Goal: Task Accomplishment & Management: Manage account settings

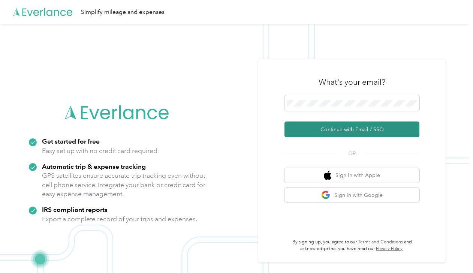
click at [346, 131] on button "Continue with Email / SSO" at bounding box center [351, 129] width 135 height 16
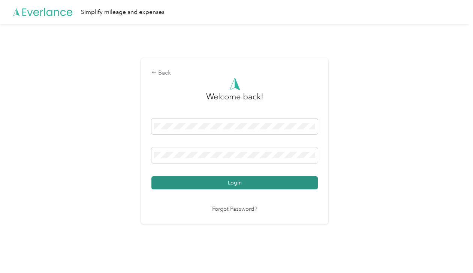
click at [257, 183] on button "Login" at bounding box center [234, 182] width 166 height 13
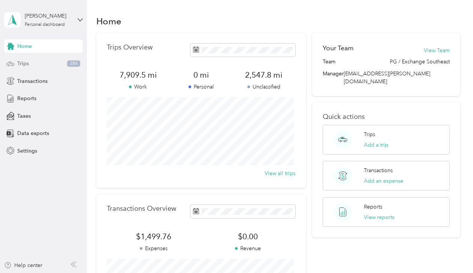
click at [42, 64] on div "Trips 384" at bounding box center [43, 63] width 79 height 13
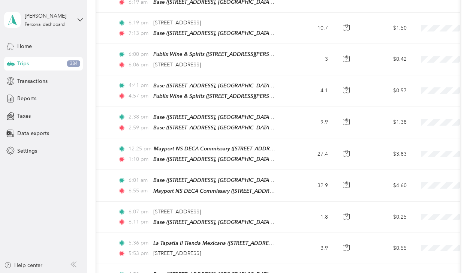
scroll to position [0, 61]
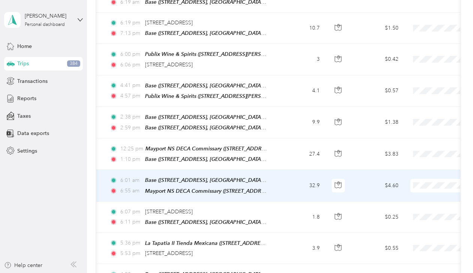
click at [412, 187] on span "[PERSON_NAME]" at bounding box center [433, 185] width 69 height 8
click at [426, 181] on span "[PERSON_NAME]" at bounding box center [460, 185] width 69 height 8
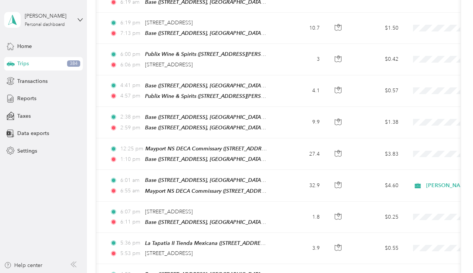
click at [31, 61] on div "Trips 384" at bounding box center [43, 63] width 79 height 13
click at [31, 97] on span "Reports" at bounding box center [26, 98] width 19 height 8
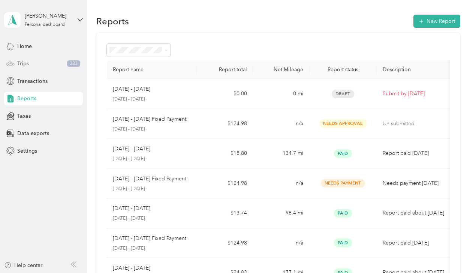
click at [27, 61] on span "Trips" at bounding box center [23, 64] width 12 height 8
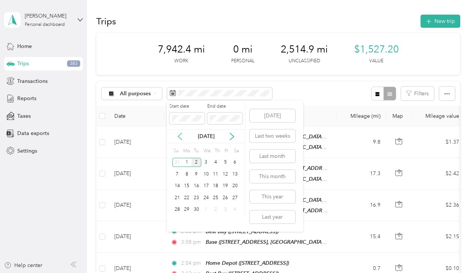
click at [178, 136] on icon at bounding box center [179, 136] width 7 height 7
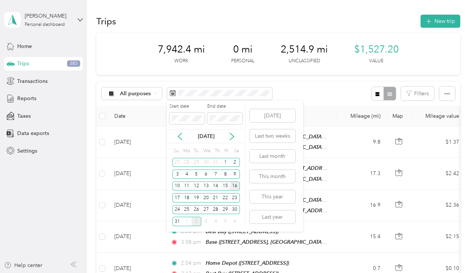
click at [236, 187] on div "16" at bounding box center [235, 185] width 10 height 9
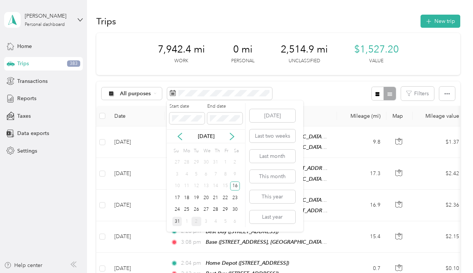
click at [178, 221] on div "31" at bounding box center [177, 221] width 10 height 9
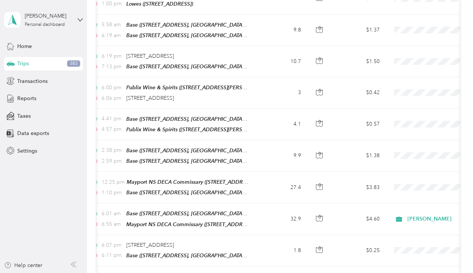
scroll to position [0, 86]
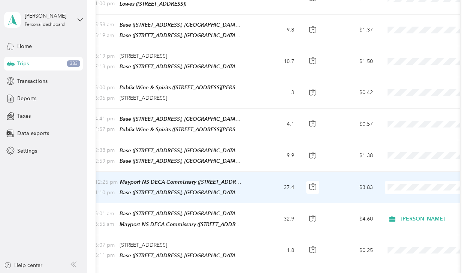
click at [395, 187] on span "[PERSON_NAME]" at bounding box center [426, 190] width 82 height 8
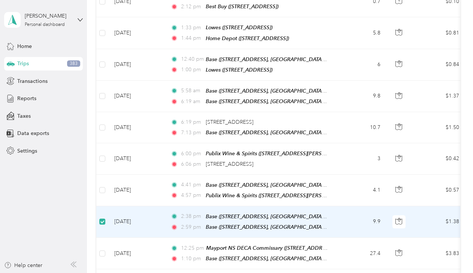
scroll to position [266, 0]
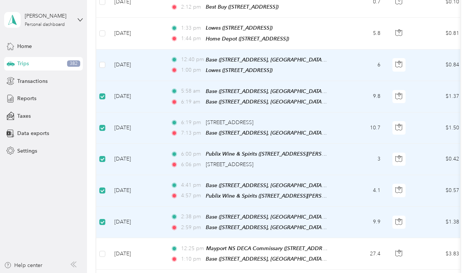
click at [99, 60] on td at bounding box center [102, 64] width 12 height 31
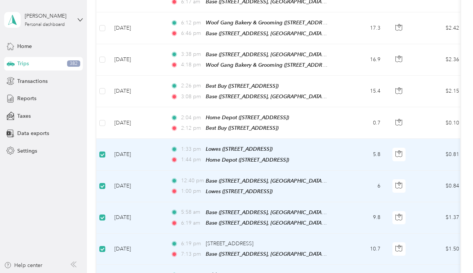
scroll to position [139, 0]
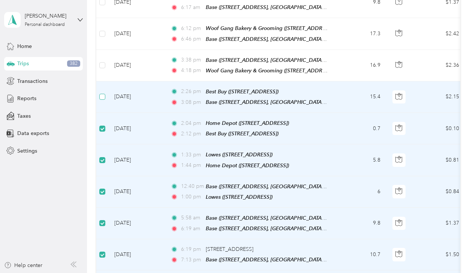
click at [104, 93] on label at bounding box center [102, 97] width 6 height 8
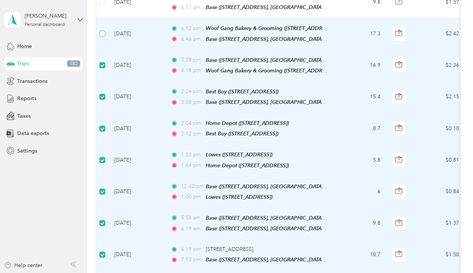
click at [103, 35] on label at bounding box center [102, 34] width 6 height 8
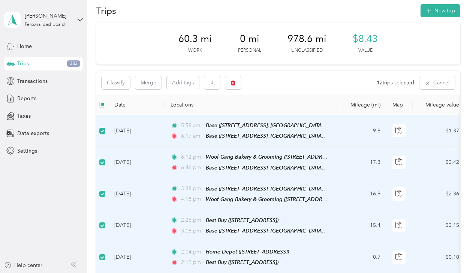
scroll to position [10, 0]
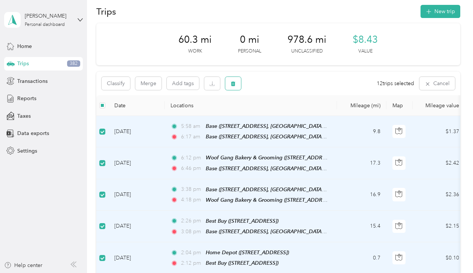
click at [231, 84] on icon "button" at bounding box center [233, 83] width 4 height 5
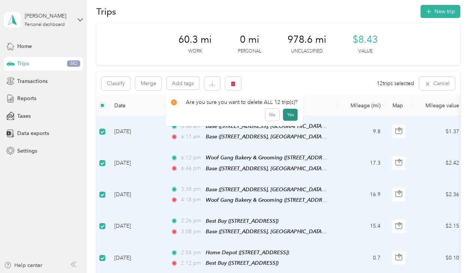
click at [287, 114] on button "Yes" at bounding box center [290, 115] width 15 height 12
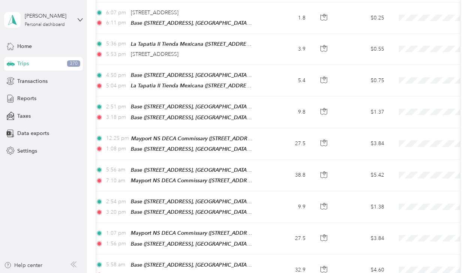
scroll to position [0, 87]
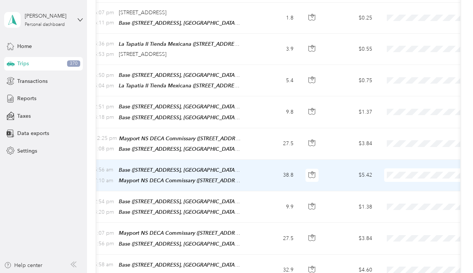
click at [394, 181] on icon at bounding box center [389, 183] width 9 height 6
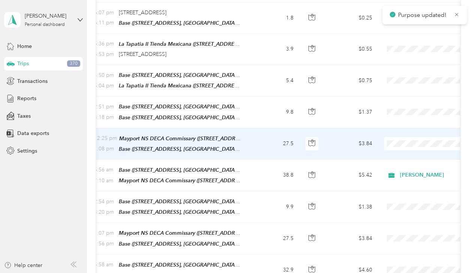
click at [400, 150] on span "[PERSON_NAME]" at bounding box center [433, 152] width 69 height 8
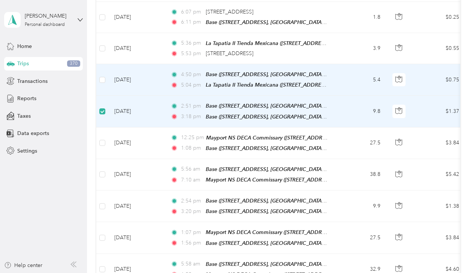
scroll to position [187, 0]
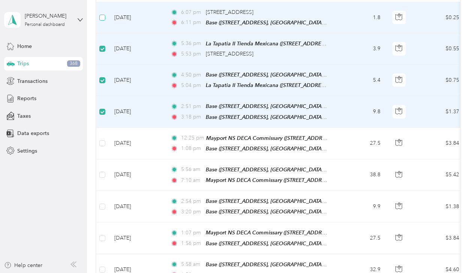
click at [102, 18] on label at bounding box center [102, 17] width 6 height 8
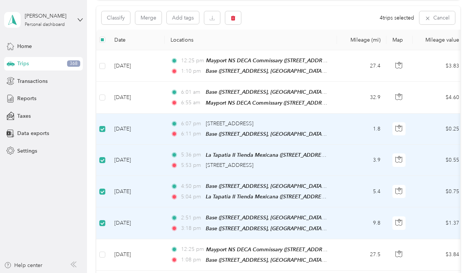
scroll to position [72, 0]
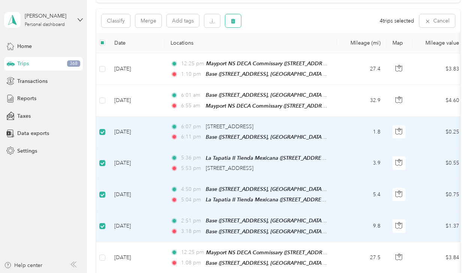
click at [237, 20] on button "button" at bounding box center [233, 20] width 16 height 13
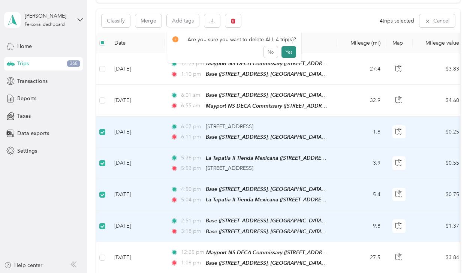
click at [284, 52] on button "Yes" at bounding box center [288, 52] width 15 height 12
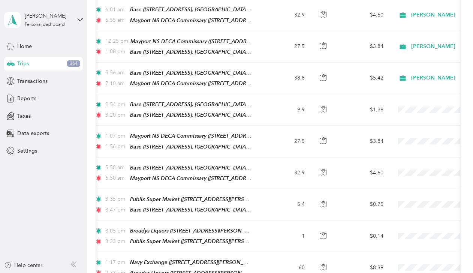
scroll to position [0, 76]
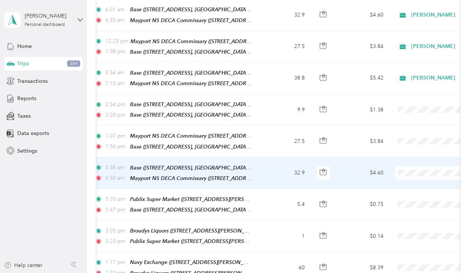
click at [404, 181] on span "[PERSON_NAME]" at bounding box center [433, 179] width 69 height 8
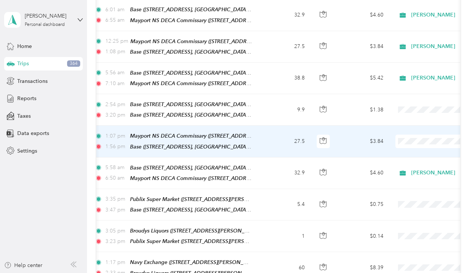
click at [399, 152] on li "[PERSON_NAME]" at bounding box center [426, 147] width 93 height 13
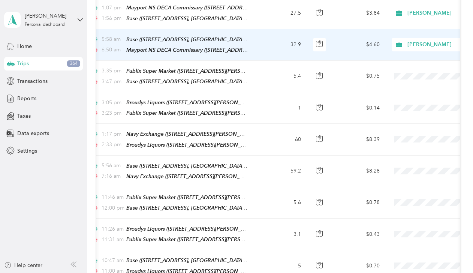
scroll to position [0, 80]
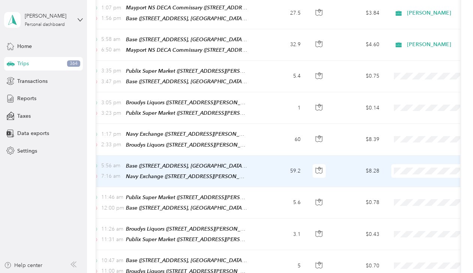
click at [404, 175] on span "[PERSON_NAME]" at bounding box center [433, 174] width 69 height 8
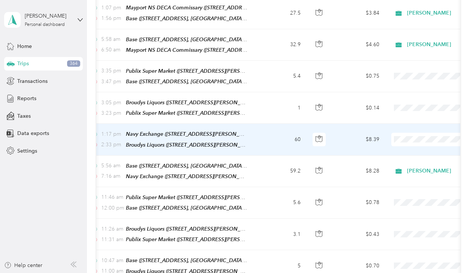
click at [403, 142] on span "[PERSON_NAME]" at bounding box center [433, 145] width 69 height 8
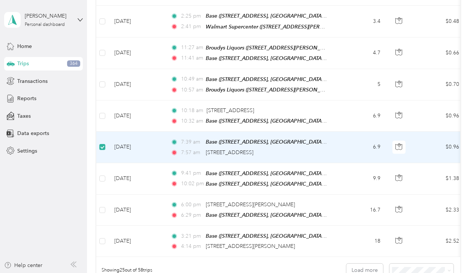
scroll to position [655, 0]
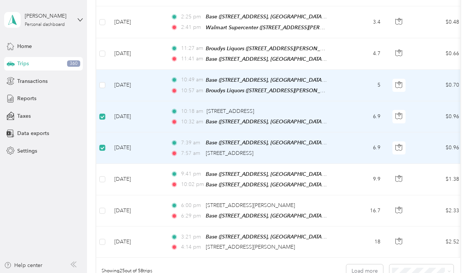
click at [105, 70] on td at bounding box center [102, 85] width 12 height 31
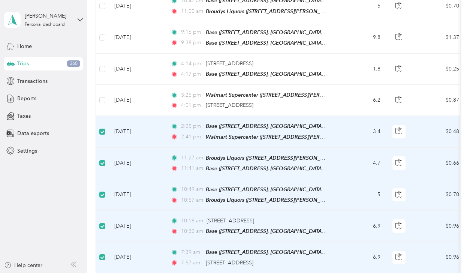
scroll to position [544, 0]
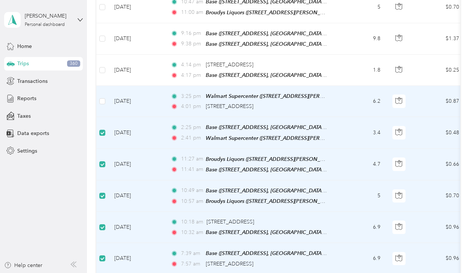
click at [106, 87] on td at bounding box center [102, 101] width 12 height 31
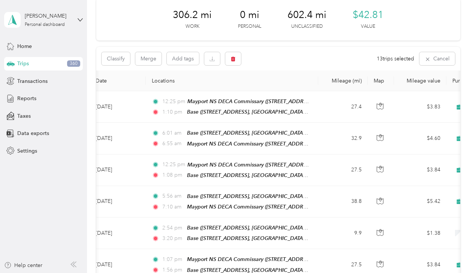
scroll to position [0, 0]
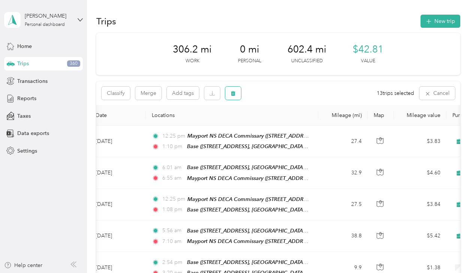
click at [232, 96] on icon "button" at bounding box center [233, 93] width 4 height 5
click at [287, 126] on button "Yes" at bounding box center [290, 124] width 15 height 12
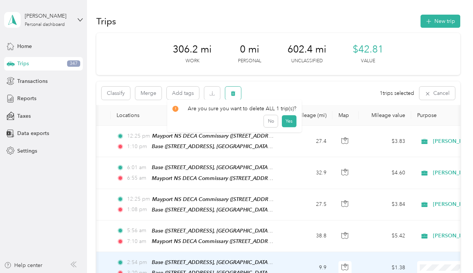
click at [233, 91] on icon "button" at bounding box center [232, 93] width 5 height 5
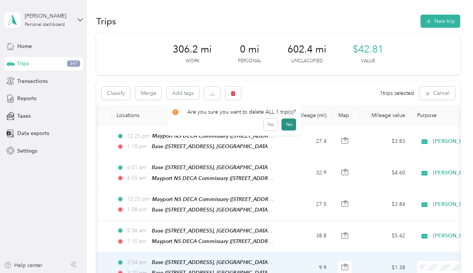
click at [285, 124] on button "Yes" at bounding box center [288, 124] width 15 height 12
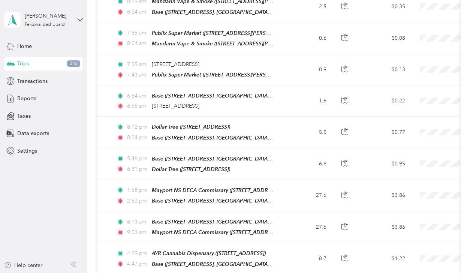
scroll to position [553, 0]
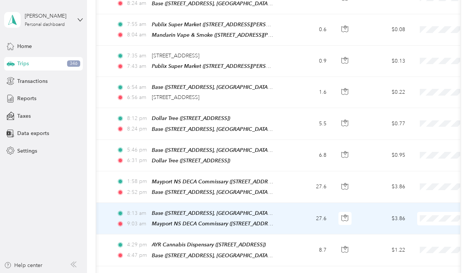
click at [405, 219] on ol "[PERSON_NAME] Personal" at bounding box center [426, 222] width 93 height 26
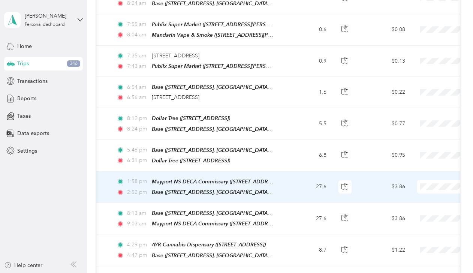
click at [411, 185] on span "[PERSON_NAME]" at bounding box center [433, 185] width 69 height 8
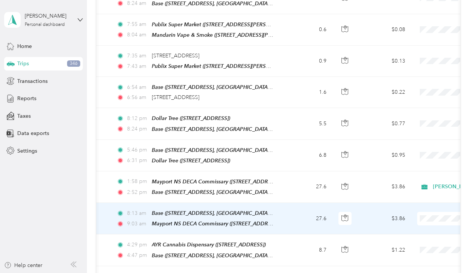
click at [404, 218] on ol "[PERSON_NAME] Personal" at bounding box center [426, 218] width 93 height 26
click at [400, 218] on li "[PERSON_NAME]" at bounding box center [426, 211] width 93 height 13
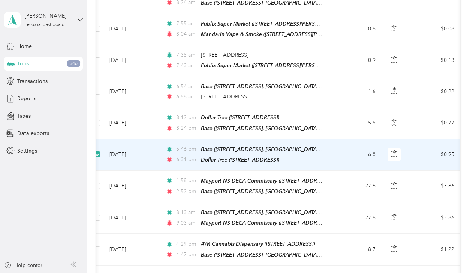
scroll to position [552, 0]
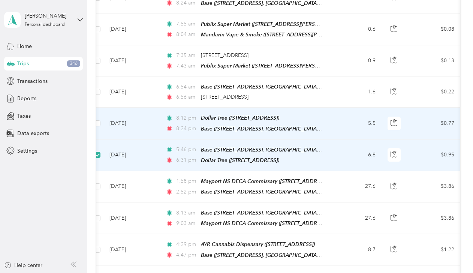
click at [102, 111] on td at bounding box center [97, 123] width 12 height 31
click at [238, 209] on span "Base ([STREET_ADDRESS], [GEOGRAPHIC_DATA], [US_STATE])" at bounding box center [275, 212] width 148 height 6
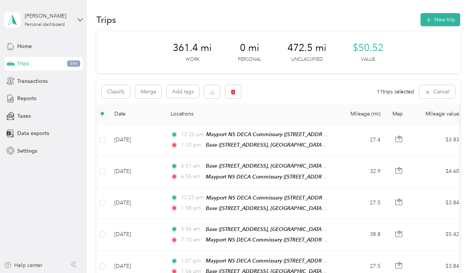
scroll to position [1, 0]
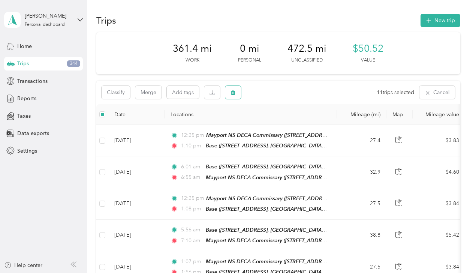
click at [232, 93] on icon "button" at bounding box center [233, 92] width 4 height 5
click at [287, 123] on button "Yes" at bounding box center [290, 124] width 15 height 12
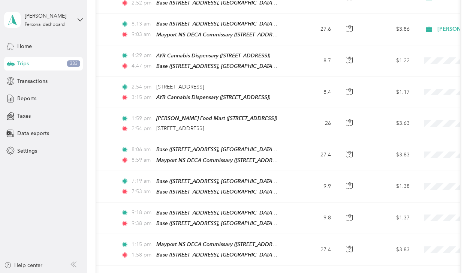
scroll to position [0, 50]
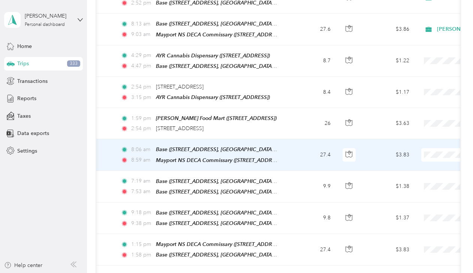
click at [419, 155] on span "[PERSON_NAME]" at bounding box center [433, 157] width 69 height 8
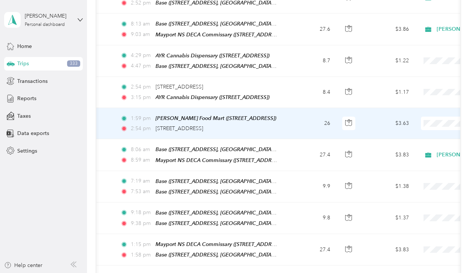
click at [409, 127] on span "[PERSON_NAME]" at bounding box center [433, 124] width 69 height 8
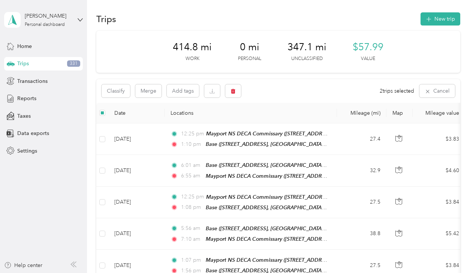
scroll to position [0, 0]
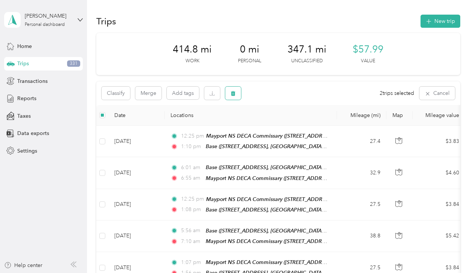
click at [237, 92] on button "button" at bounding box center [233, 93] width 16 height 13
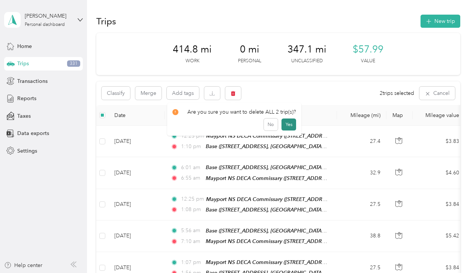
click at [284, 122] on button "Yes" at bounding box center [288, 124] width 15 height 12
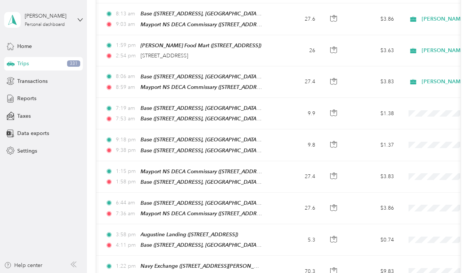
scroll to position [0, 67]
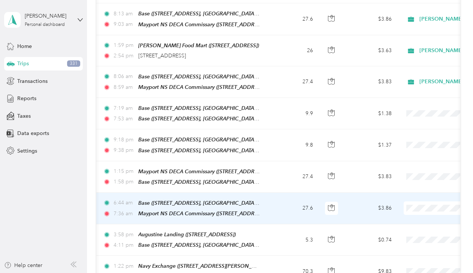
click at [401, 212] on ol "[PERSON_NAME] Personal" at bounding box center [426, 212] width 93 height 26
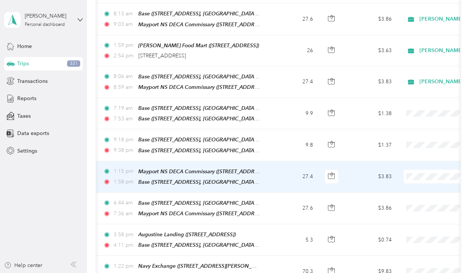
click at [404, 177] on span "[PERSON_NAME]" at bounding box center [433, 174] width 69 height 8
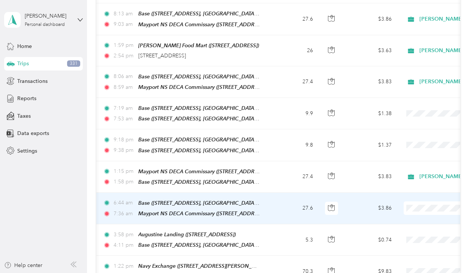
click at [413, 201] on span at bounding box center [449, 207] width 93 height 13
click at [404, 207] on span "[PERSON_NAME]" at bounding box center [433, 209] width 69 height 8
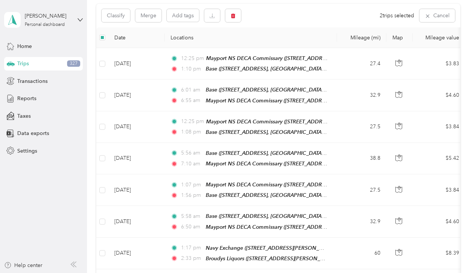
scroll to position [77, 0]
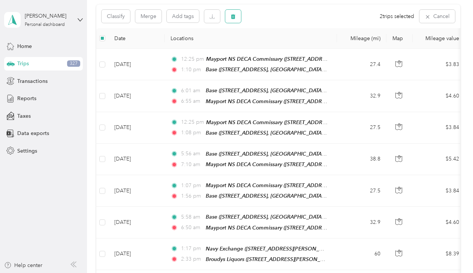
click at [234, 13] on span "button" at bounding box center [232, 16] width 5 height 6
click at [286, 47] on button "Yes" at bounding box center [288, 48] width 15 height 12
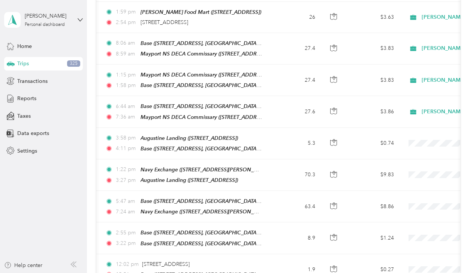
scroll to position [0, 67]
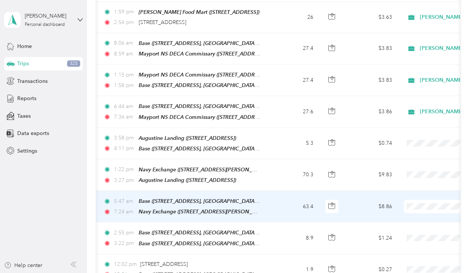
click at [406, 208] on li "[PERSON_NAME]" at bounding box center [426, 205] width 93 height 13
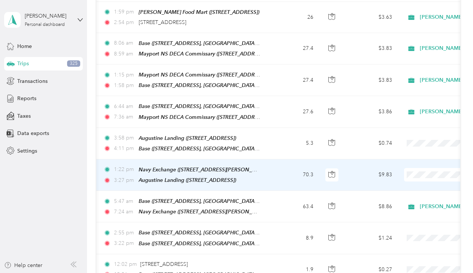
click at [405, 177] on li "[PERSON_NAME]" at bounding box center [426, 175] width 93 height 13
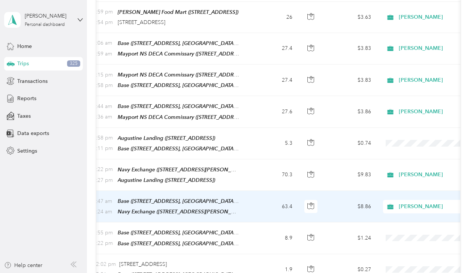
scroll to position [0, 94]
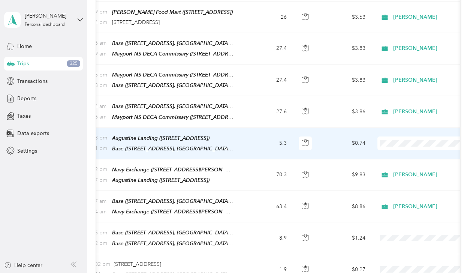
click at [394, 145] on span "[PERSON_NAME]" at bounding box center [423, 144] width 82 height 8
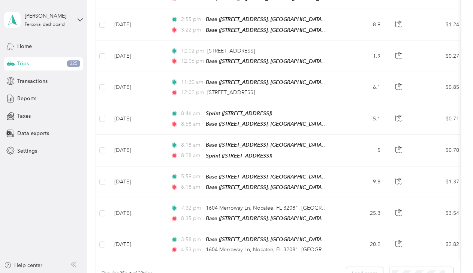
scroll to position [655, 0]
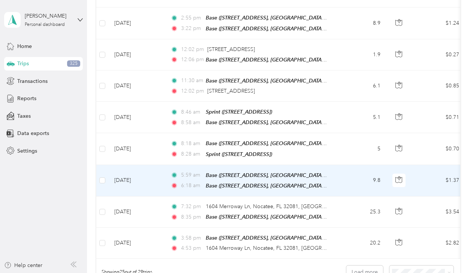
click at [106, 165] on td at bounding box center [102, 180] width 12 height 31
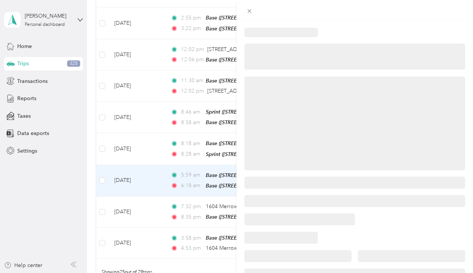
click at [104, 162] on div at bounding box center [236, 136] width 473 height 273
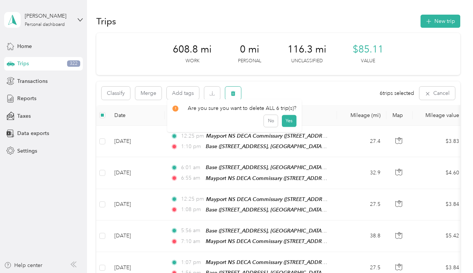
click at [234, 95] on icon "button" at bounding box center [233, 93] width 4 height 5
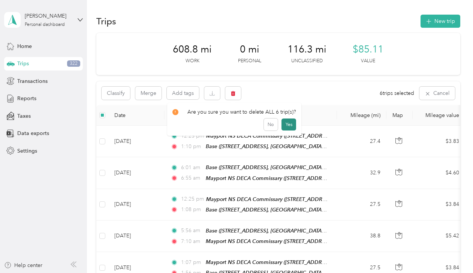
click at [291, 125] on button "Yes" at bounding box center [288, 124] width 15 height 12
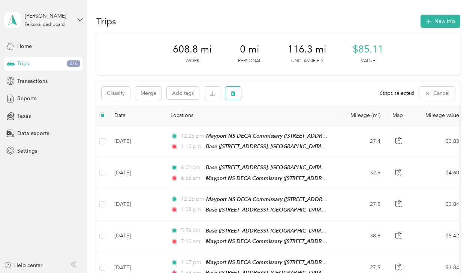
click at [231, 91] on icon "button" at bounding box center [232, 93] width 5 height 5
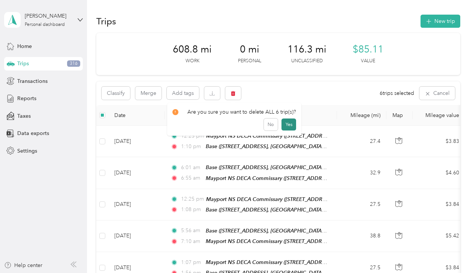
click at [286, 121] on button "Yes" at bounding box center [288, 124] width 15 height 12
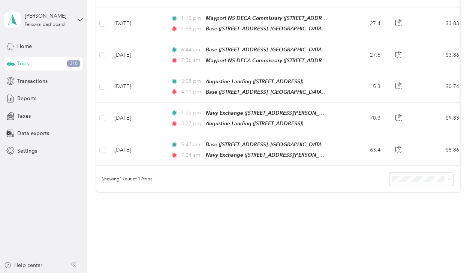
scroll to position [510, 0]
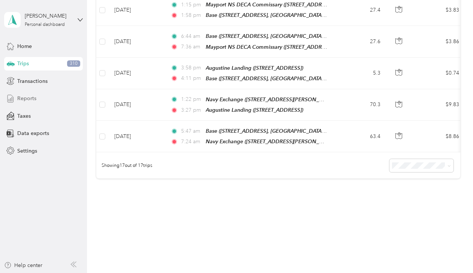
click at [30, 97] on span "Reports" at bounding box center [26, 98] width 19 height 8
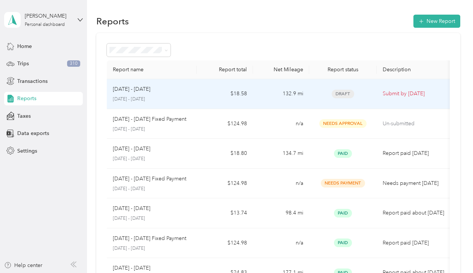
click at [399, 92] on p "Submit by [DATE]" at bounding box center [413, 94] width 63 height 8
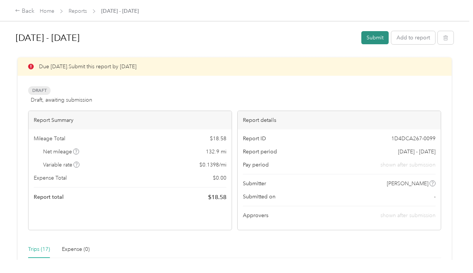
click at [373, 37] on button "Submit" at bounding box center [374, 37] width 27 height 13
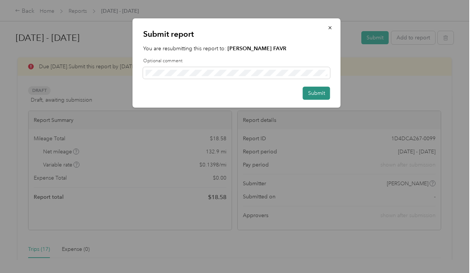
click at [317, 94] on button "Submit" at bounding box center [316, 93] width 27 height 13
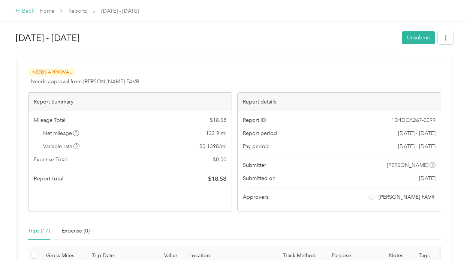
click at [18, 11] on icon at bounding box center [17, 10] width 4 height 2
